Goal: Use online tool/utility: Utilize a website feature to perform a specific function

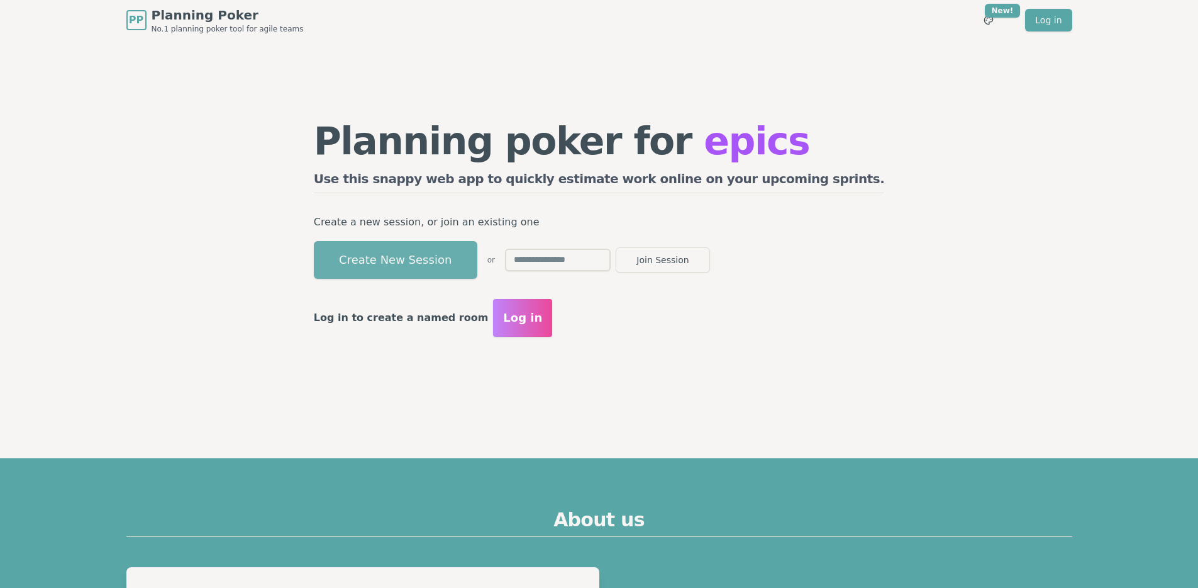
click at [433, 260] on button "Create New Session" at bounding box center [396, 260] width 164 height 38
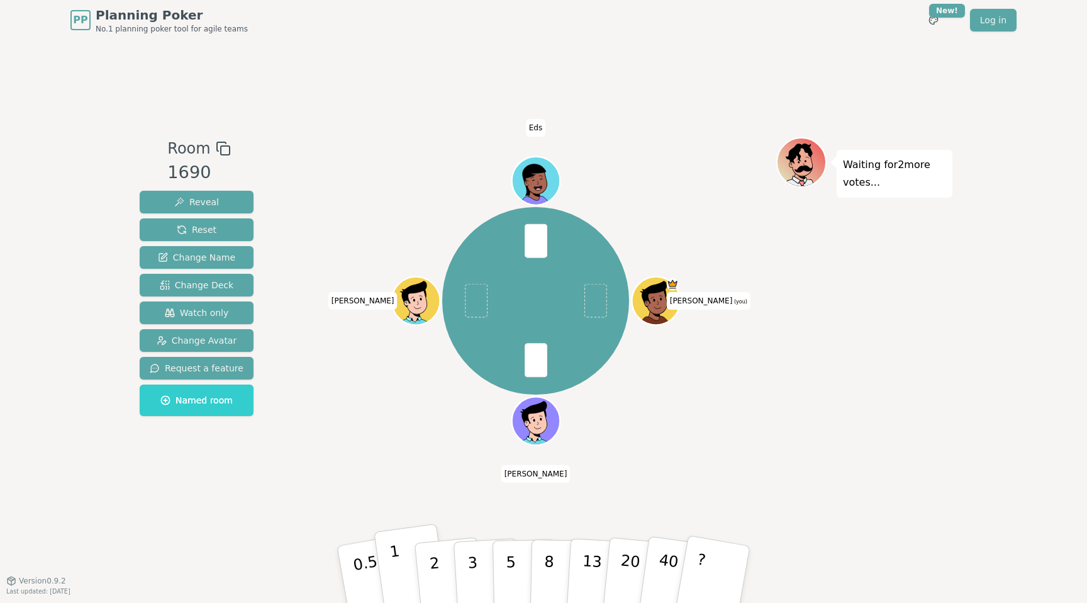
click at [401, 564] on button "1" at bounding box center [411, 574] width 75 height 102
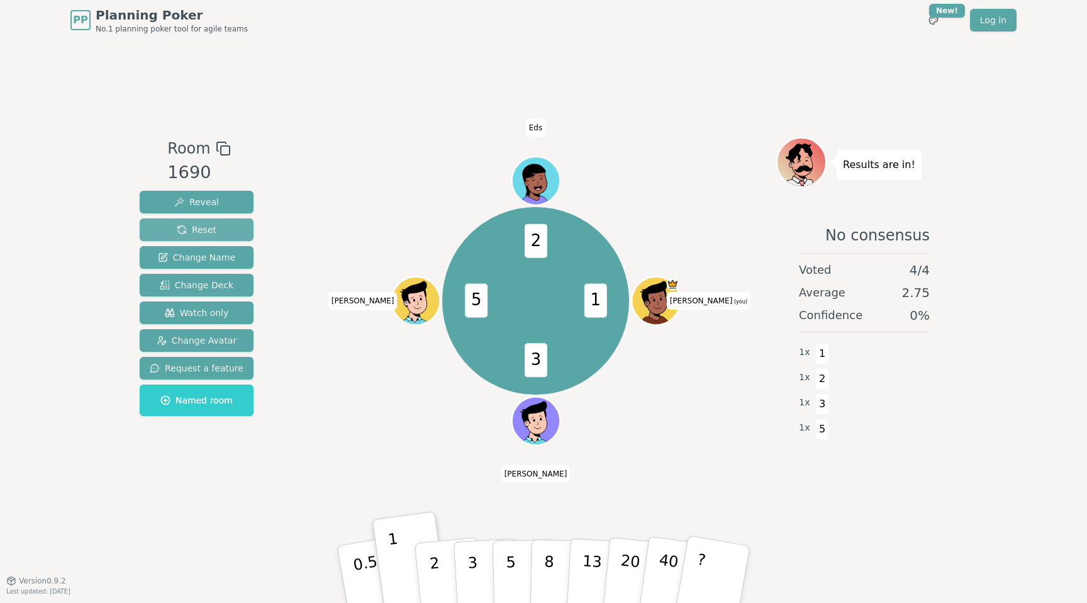
click at [198, 226] on span "Reset" at bounding box center [197, 229] width 40 height 13
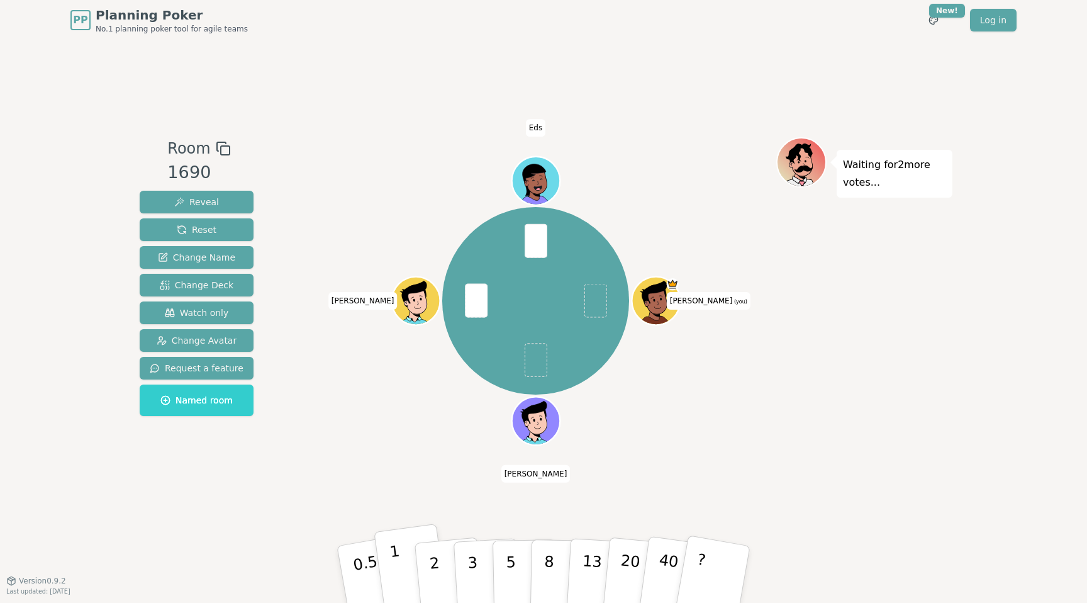
click at [406, 561] on button "1" at bounding box center [411, 574] width 75 height 102
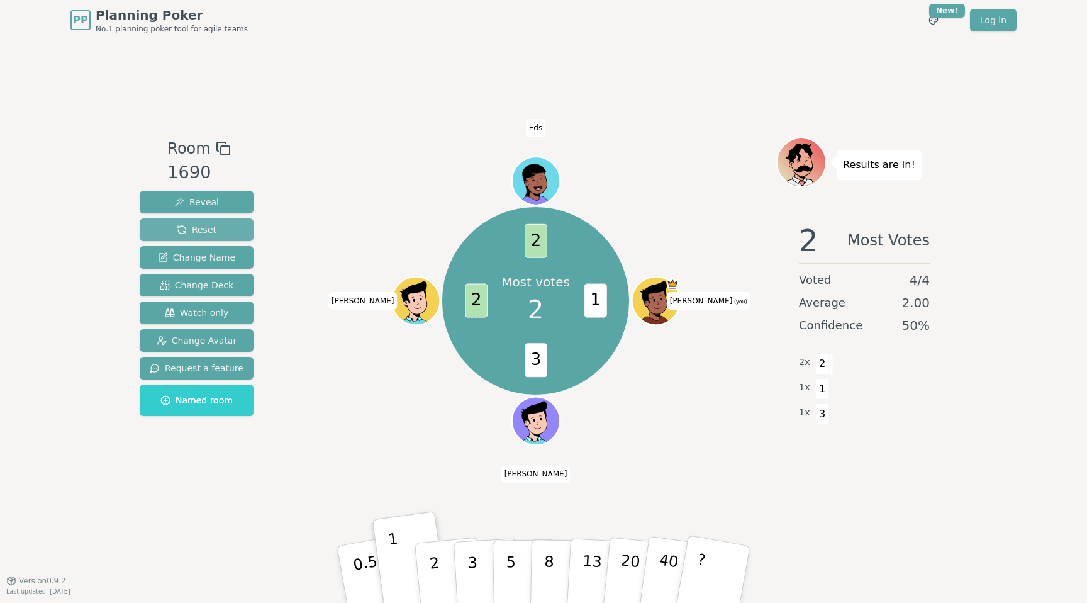
click at [223, 235] on button "Reset" at bounding box center [197, 229] width 114 height 23
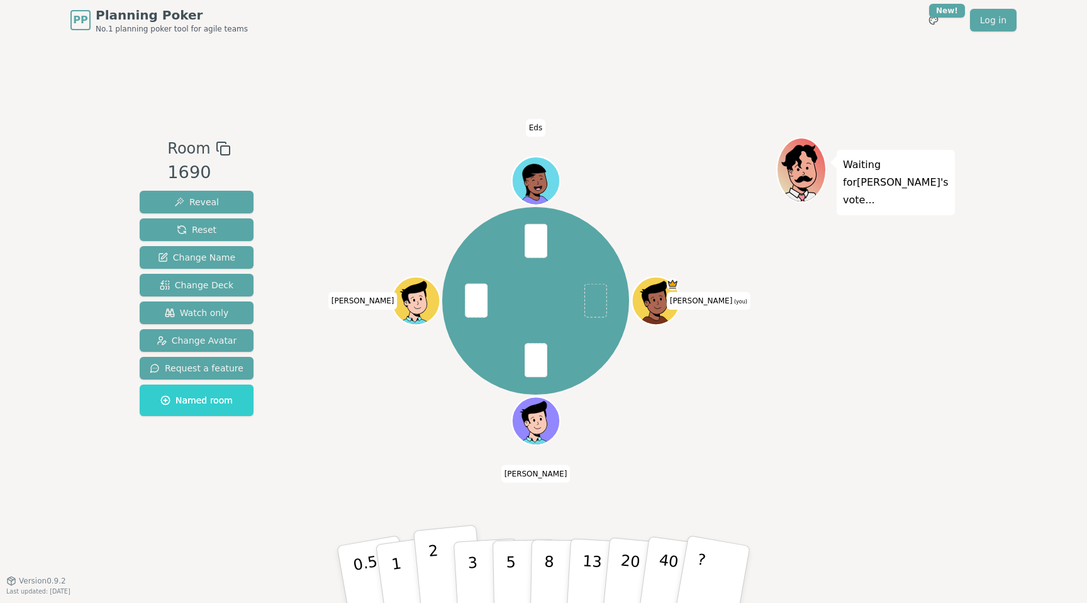
click at [433, 562] on p "2" at bounding box center [436, 576] width 16 height 69
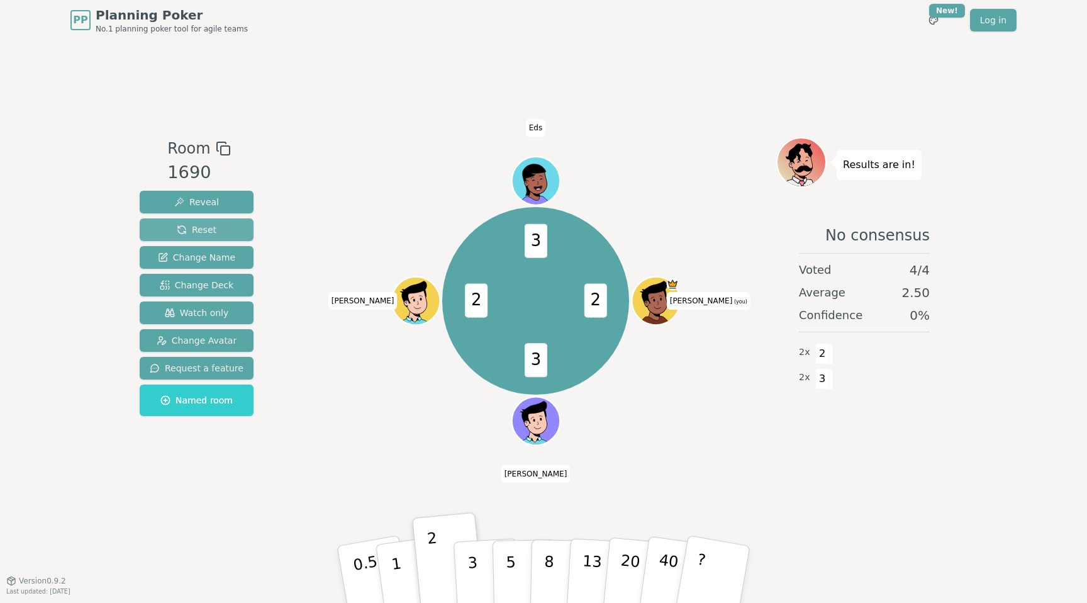
click at [225, 232] on button "Reset" at bounding box center [197, 229] width 114 height 23
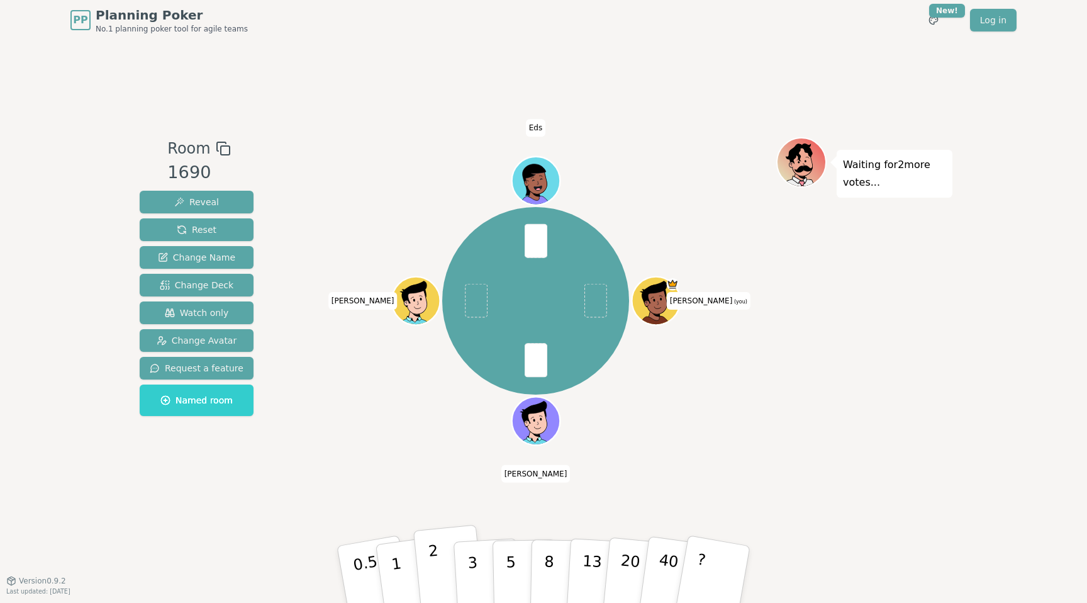
click at [432, 555] on p "2" at bounding box center [436, 576] width 16 height 69
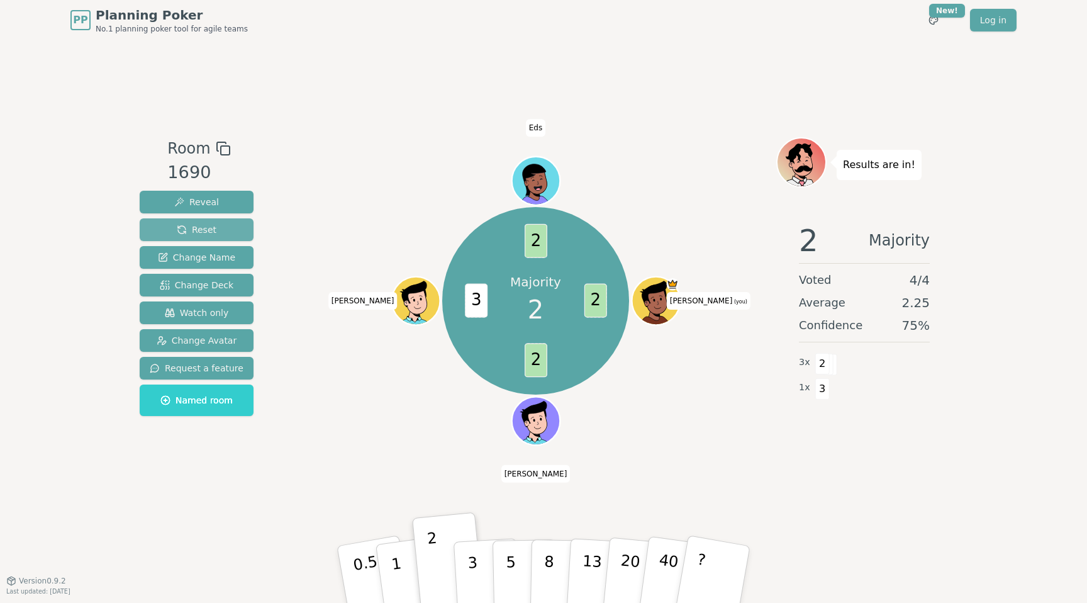
click at [204, 235] on span "Reset" at bounding box center [197, 229] width 40 height 13
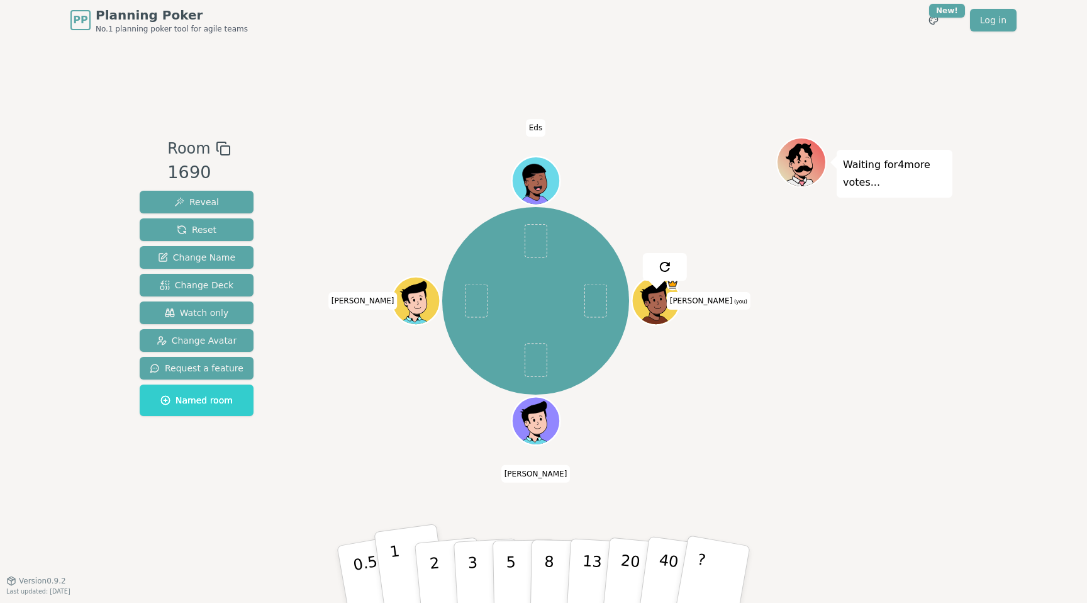
click at [398, 563] on p "1" at bounding box center [398, 576] width 19 height 69
